Goal: Task Accomplishment & Management: Manage account settings

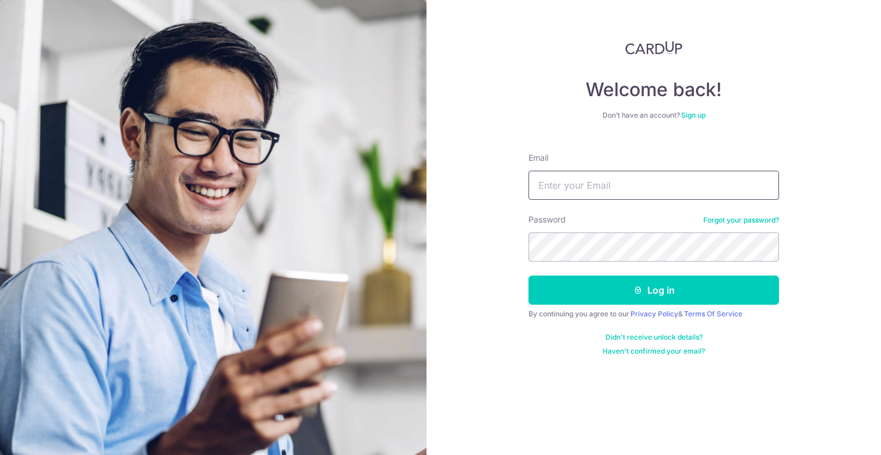
click at [628, 182] on input "Email" at bounding box center [654, 185] width 251 height 29
paste input "[PERSON_NAME][EMAIL_ADDRESS][DOMAIN_NAME]"
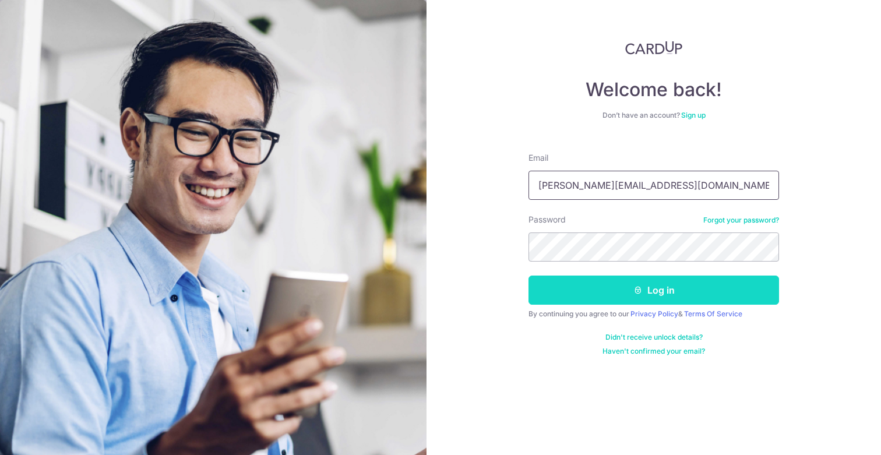
type input "[PERSON_NAME][EMAIL_ADDRESS][DOMAIN_NAME]"
click at [592, 299] on button "Log in" at bounding box center [654, 290] width 251 height 29
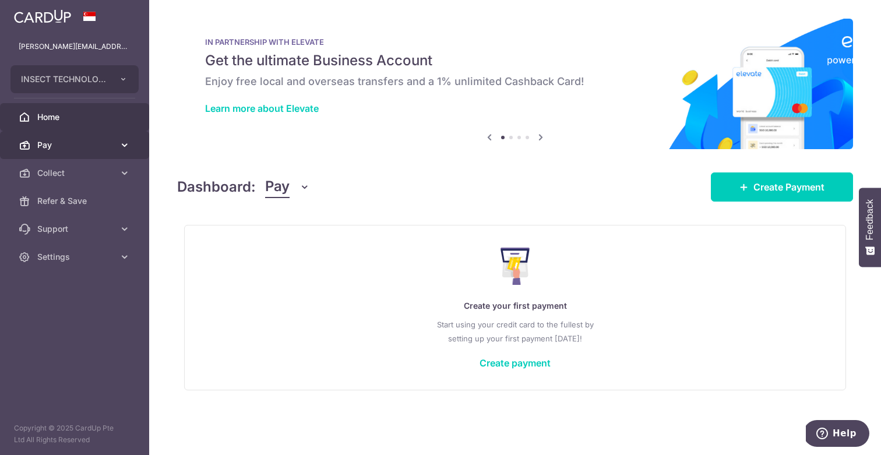
click at [133, 141] on link "Pay" at bounding box center [74, 145] width 149 height 28
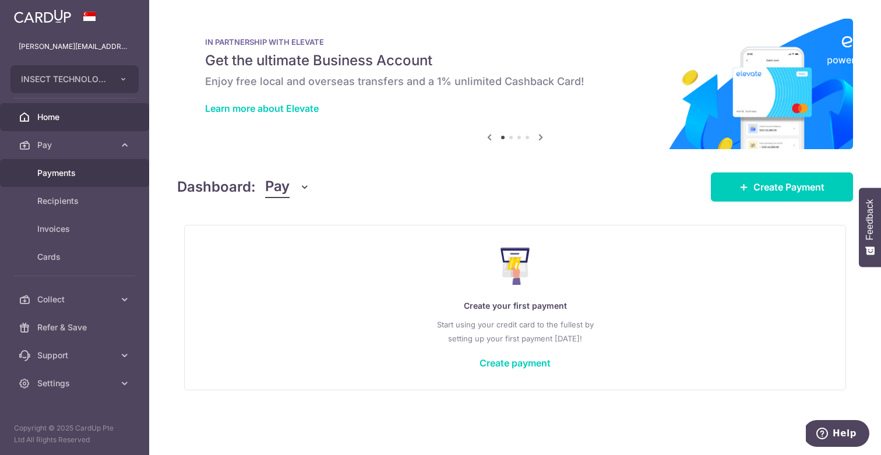
click at [68, 181] on link "Payments" at bounding box center [74, 173] width 149 height 28
click at [104, 175] on span "Collect" at bounding box center [75, 173] width 77 height 12
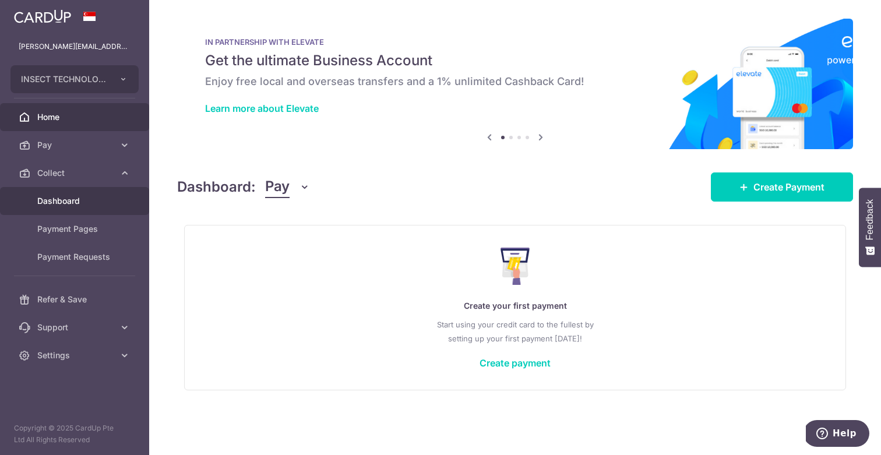
click at [66, 208] on link "Dashboard" at bounding box center [74, 201] width 149 height 28
